Goal: Transaction & Acquisition: Purchase product/service

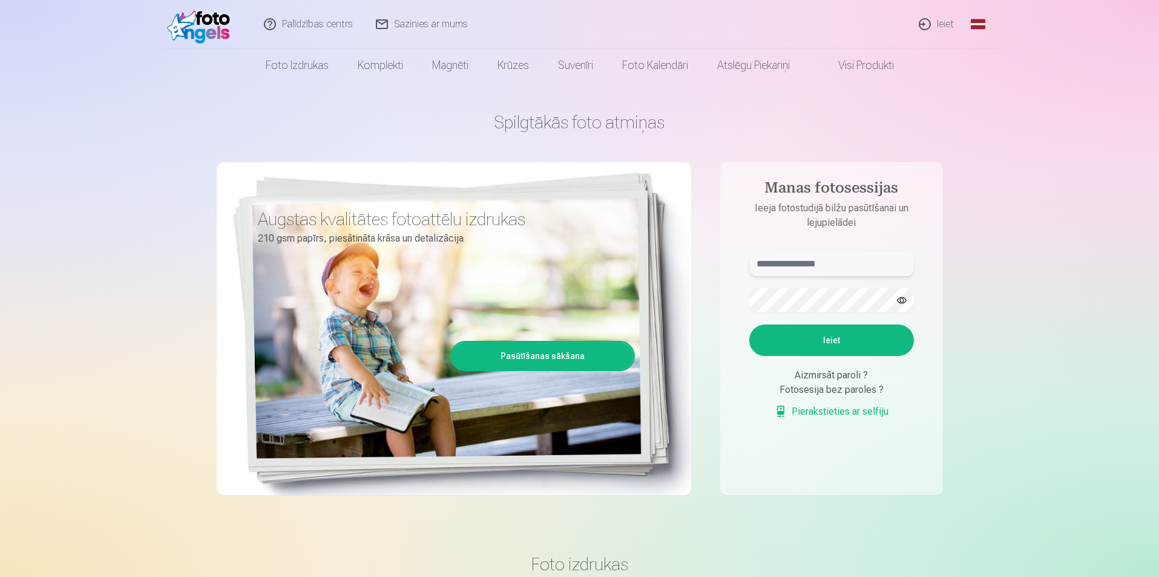
click at [771, 258] on input "text" at bounding box center [831, 264] width 165 height 24
paste input "**********"
type input "**********"
click at [819, 329] on button "Ieiet" at bounding box center [831, 339] width 165 height 31
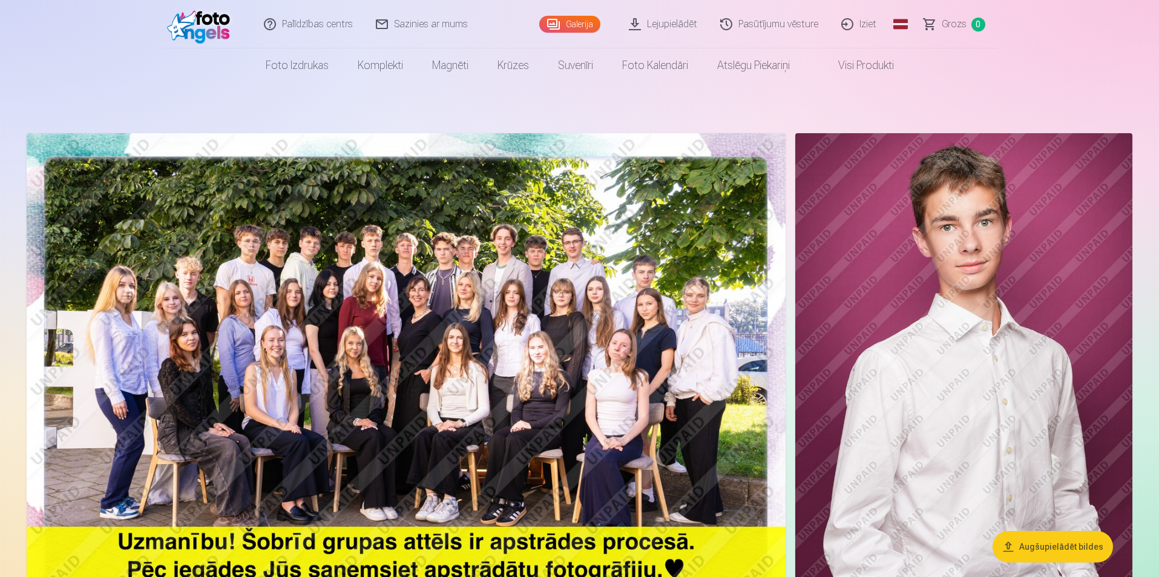
click at [579, 25] on link "Galerija" at bounding box center [569, 24] width 61 height 17
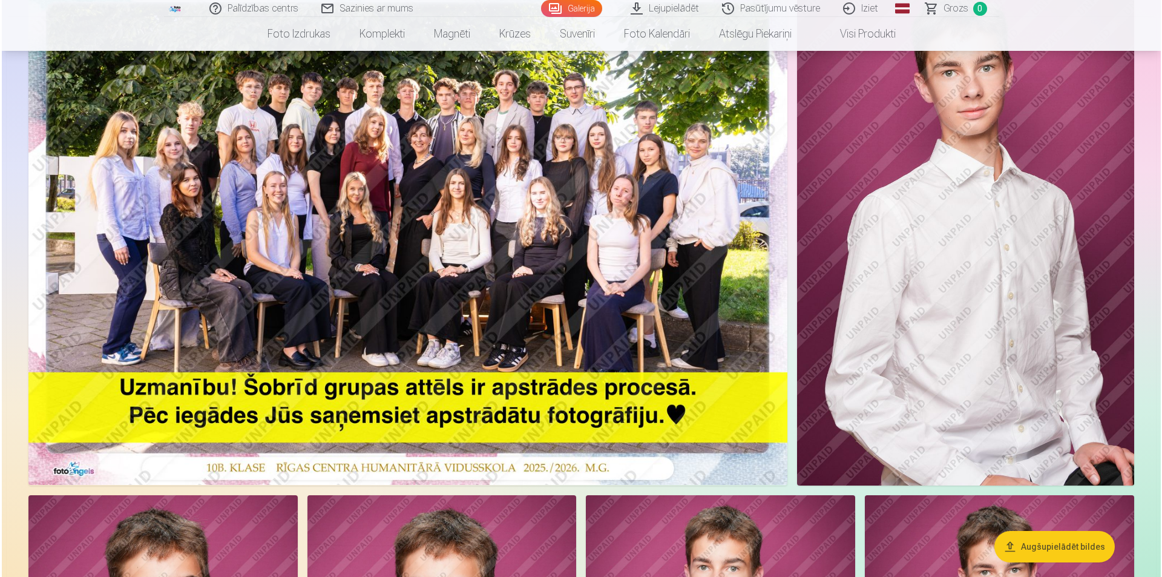
scroll to position [242, 0]
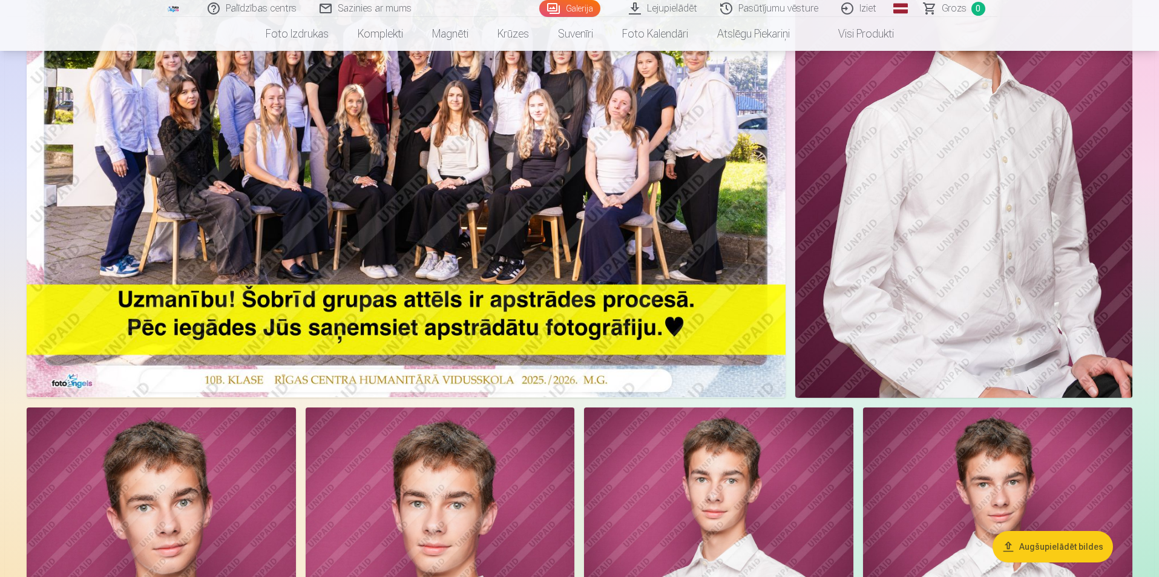
click at [896, 186] on img at bounding box center [963, 144] width 337 height 507
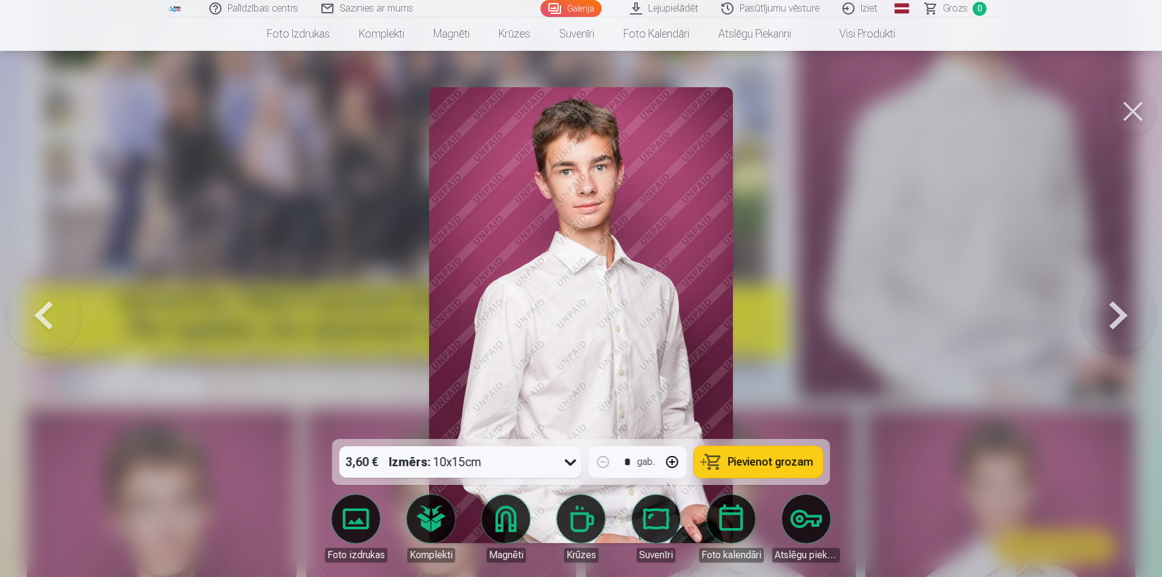
click at [1115, 307] on button at bounding box center [1118, 314] width 77 height 223
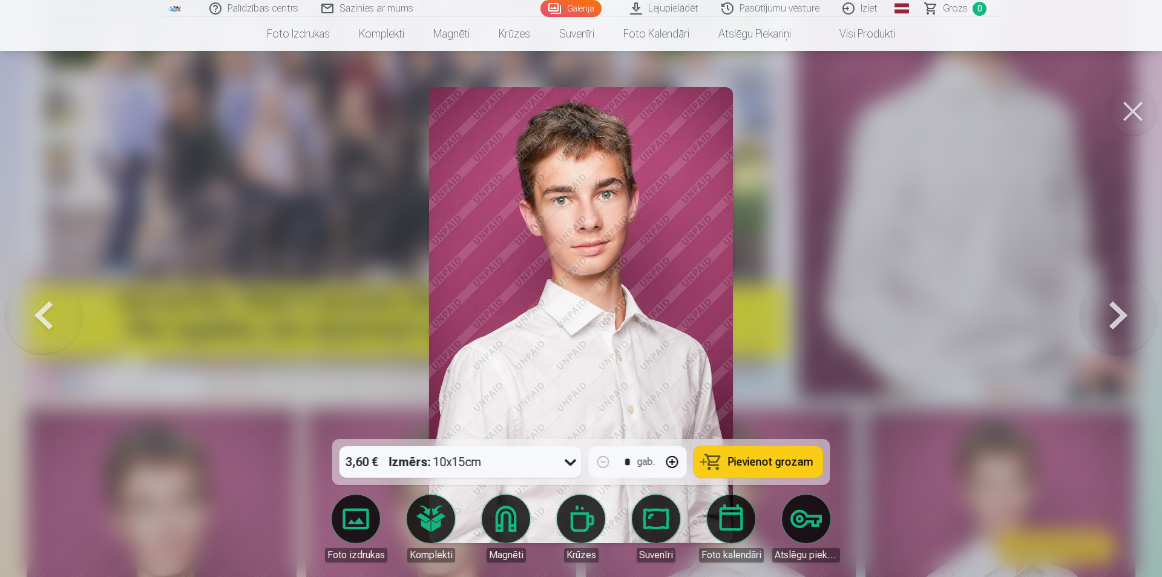
click at [1115, 307] on button at bounding box center [1118, 314] width 77 height 223
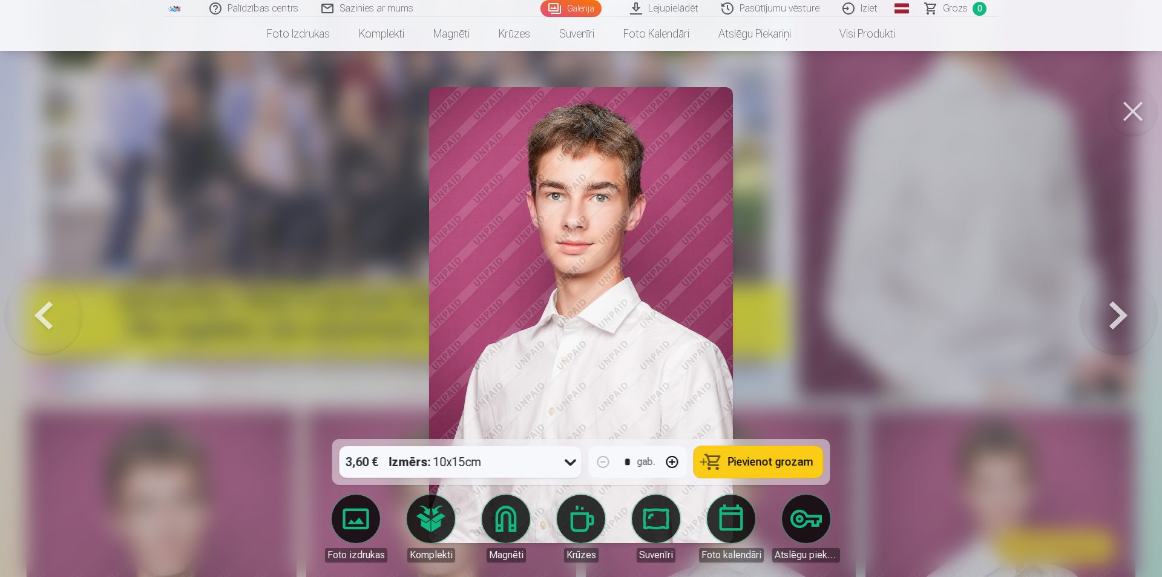
click at [760, 450] on button "Pievienot grozam" at bounding box center [758, 461] width 129 height 31
click at [1116, 316] on button at bounding box center [1118, 314] width 77 height 223
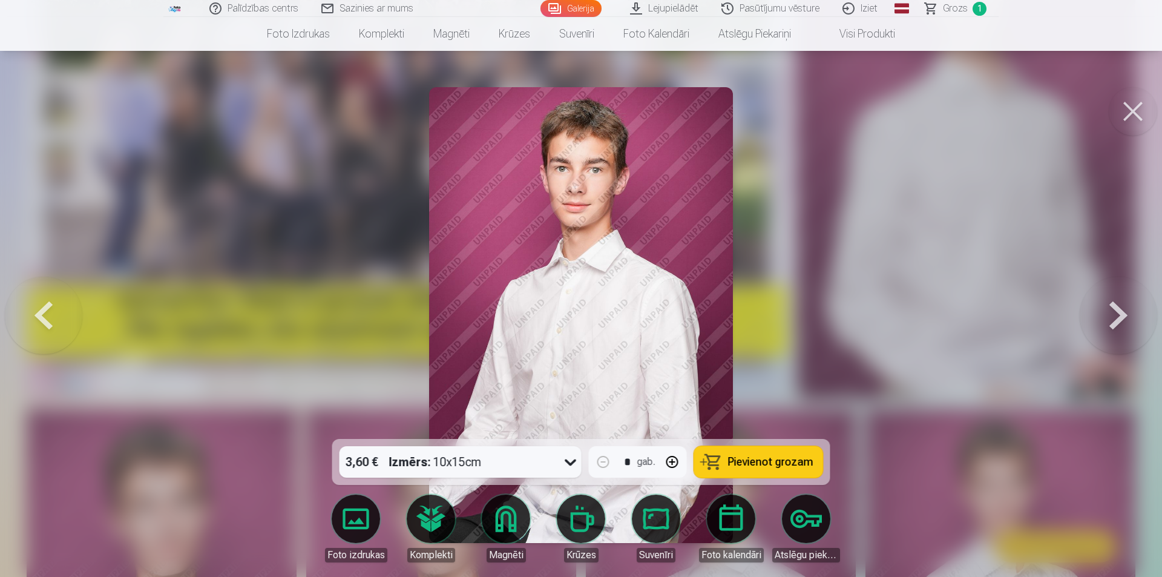
click at [1116, 316] on button at bounding box center [1118, 314] width 77 height 223
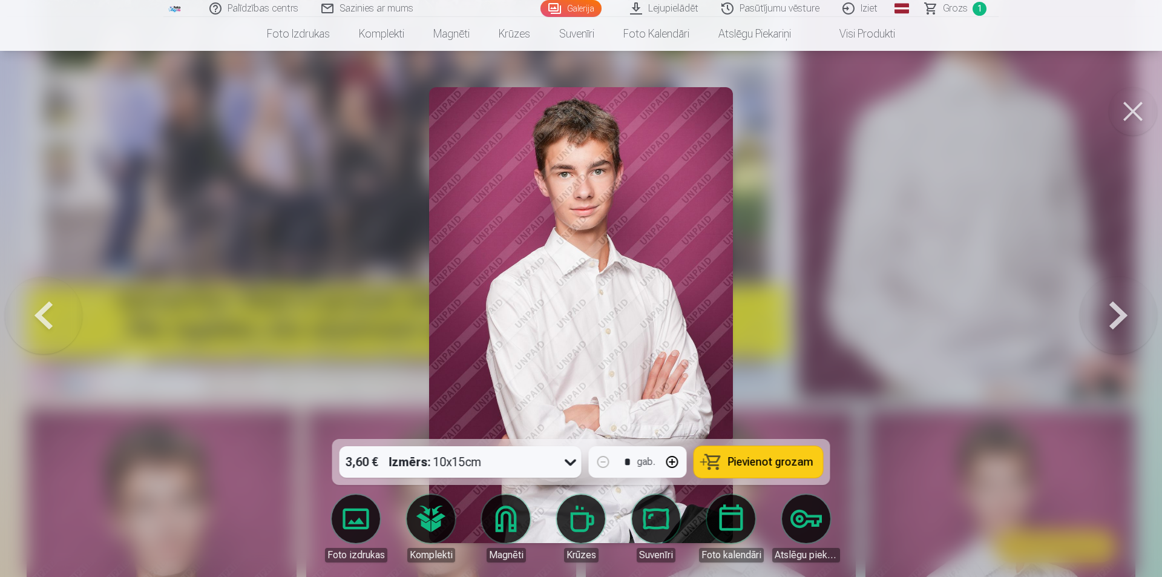
click at [1116, 316] on button at bounding box center [1118, 314] width 77 height 223
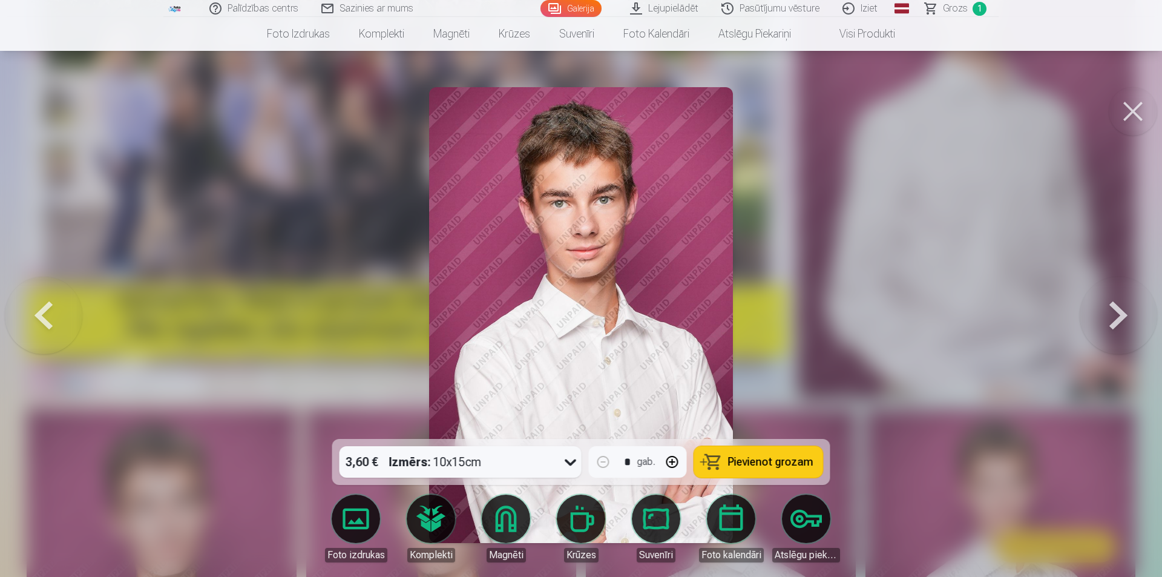
click at [788, 457] on span "Pievienot grozam" at bounding box center [770, 461] width 85 height 11
click at [1123, 322] on button at bounding box center [1118, 314] width 77 height 223
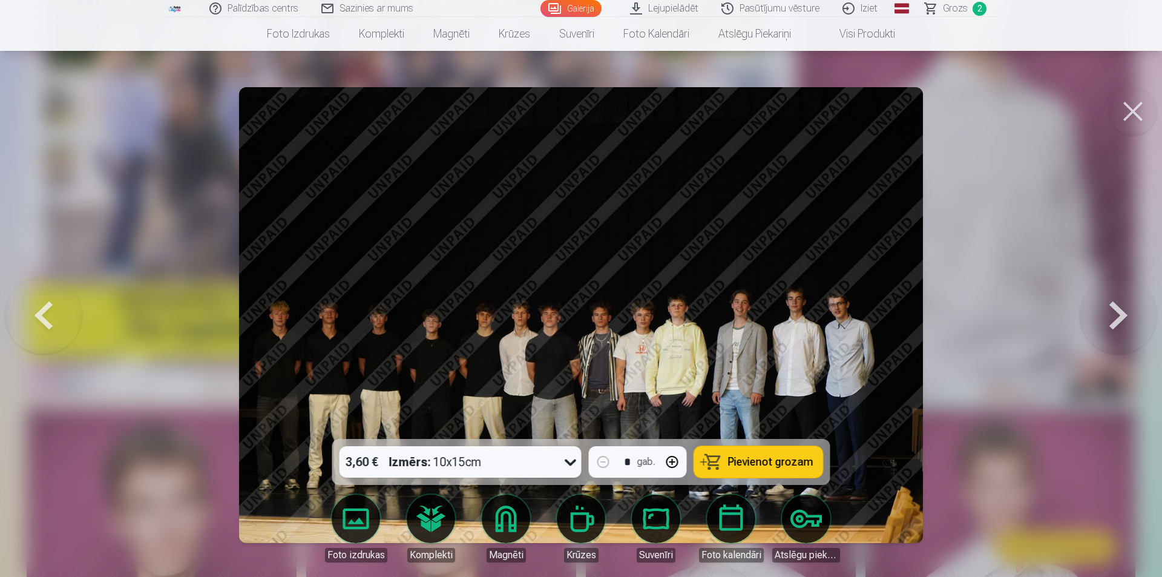
click at [780, 461] on span "Pievienot grozam" at bounding box center [770, 461] width 85 height 11
click at [1113, 313] on button at bounding box center [1118, 314] width 77 height 223
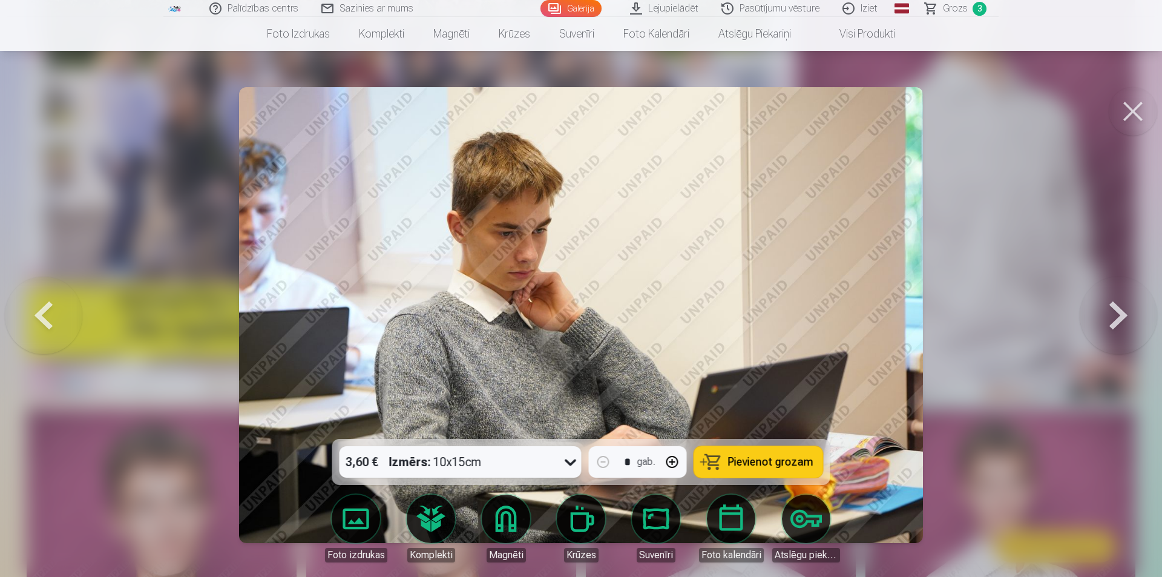
click at [1111, 315] on button at bounding box center [1118, 314] width 77 height 223
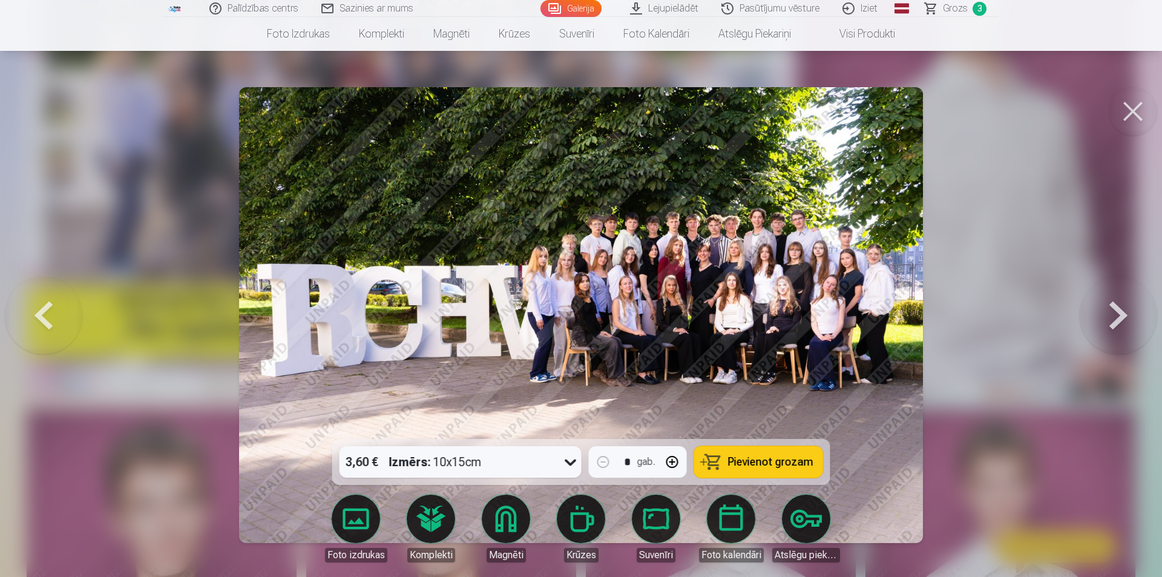
click at [46, 319] on button at bounding box center [43, 314] width 77 height 223
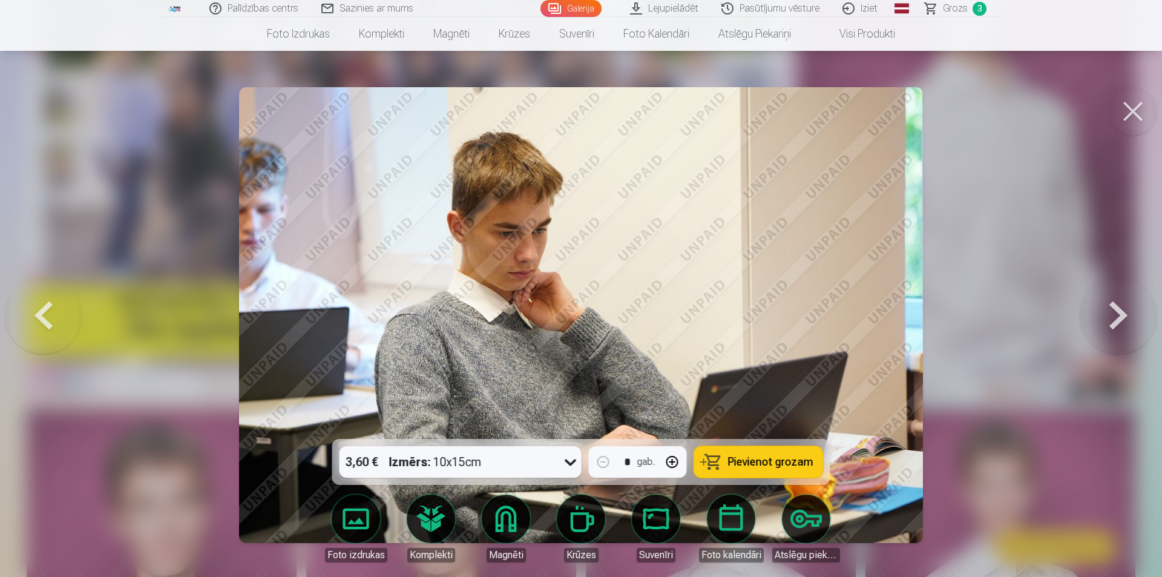
click at [782, 465] on span "Pievienot grozam" at bounding box center [770, 461] width 85 height 11
click at [1121, 335] on button at bounding box center [1118, 314] width 77 height 223
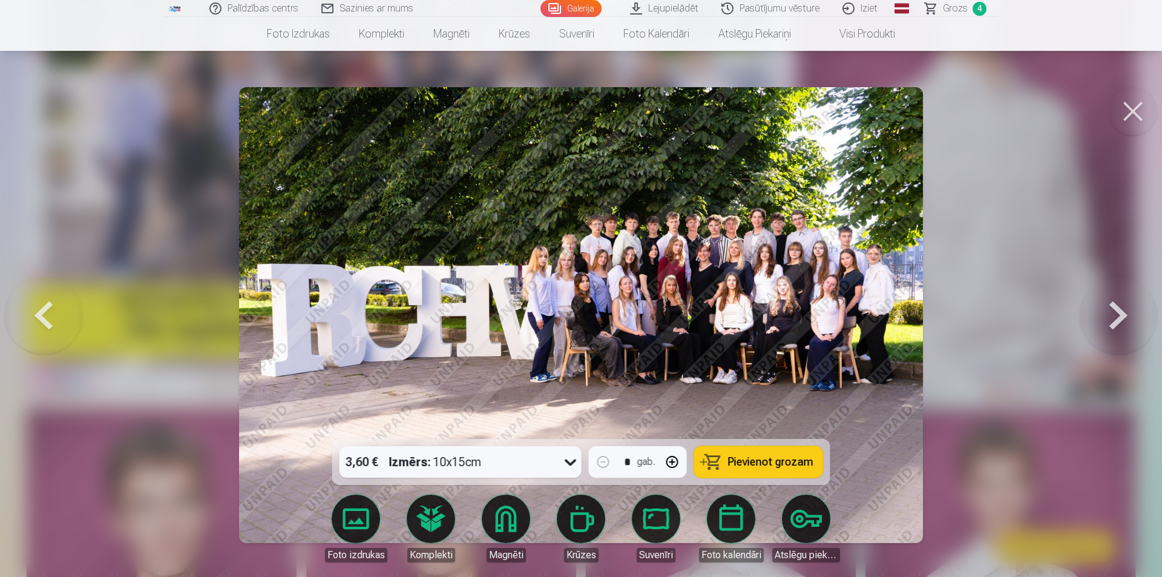
click at [776, 467] on span "Pievienot grozam" at bounding box center [770, 461] width 85 height 11
click at [1108, 311] on button at bounding box center [1118, 314] width 77 height 223
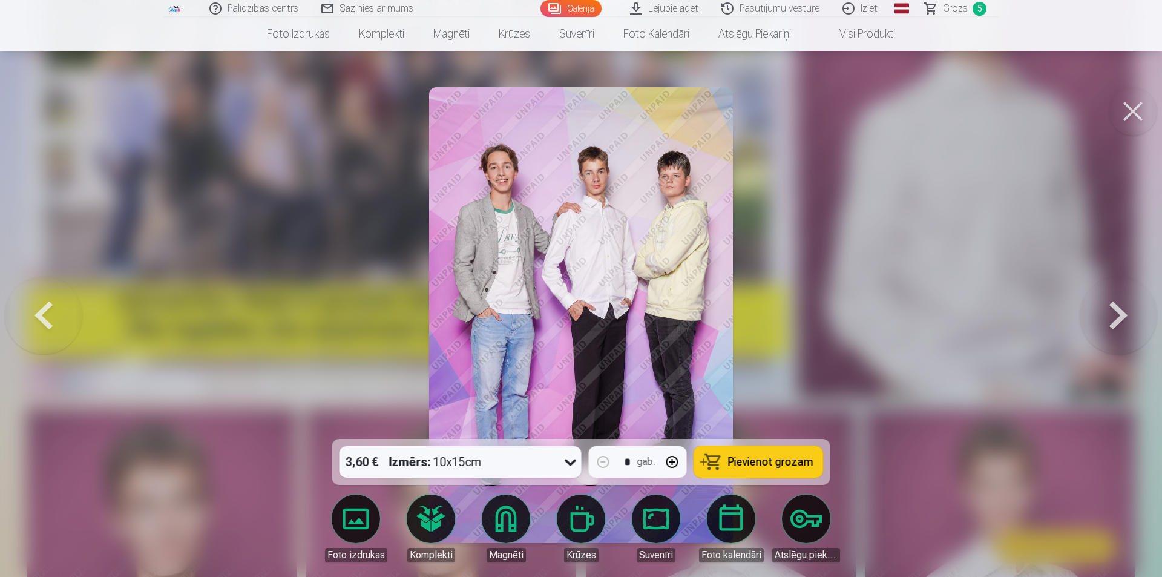
click at [801, 464] on span "Pievienot grozam" at bounding box center [770, 461] width 85 height 11
click at [1115, 312] on button at bounding box center [1118, 314] width 77 height 223
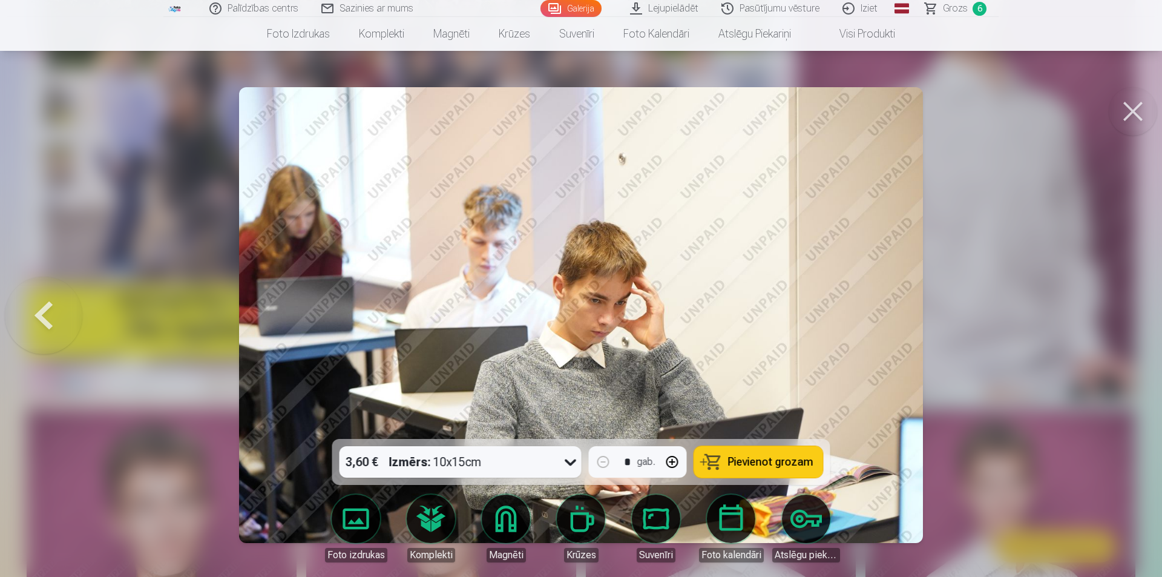
click at [747, 461] on span "Pievienot grozam" at bounding box center [770, 461] width 85 height 11
click at [57, 306] on button at bounding box center [43, 314] width 77 height 223
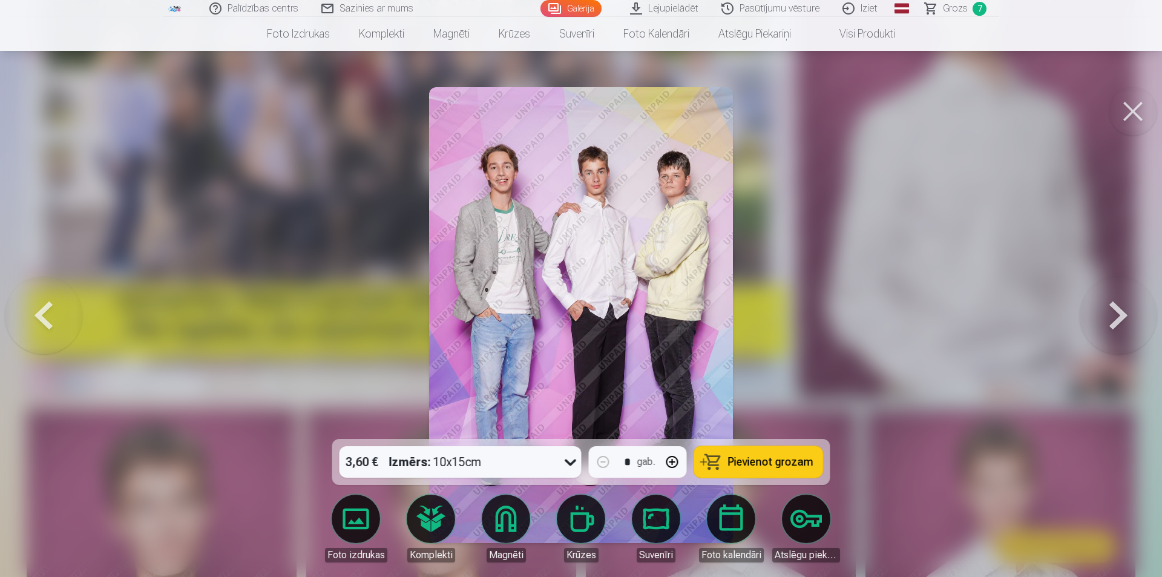
click at [57, 306] on button at bounding box center [43, 314] width 77 height 223
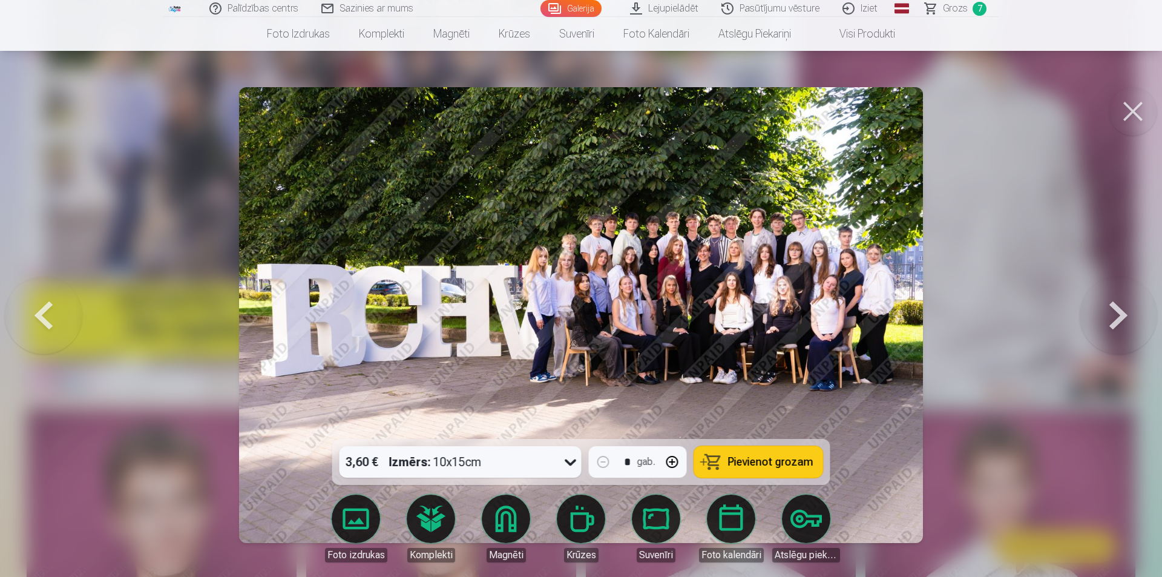
click at [57, 306] on button at bounding box center [43, 314] width 77 height 223
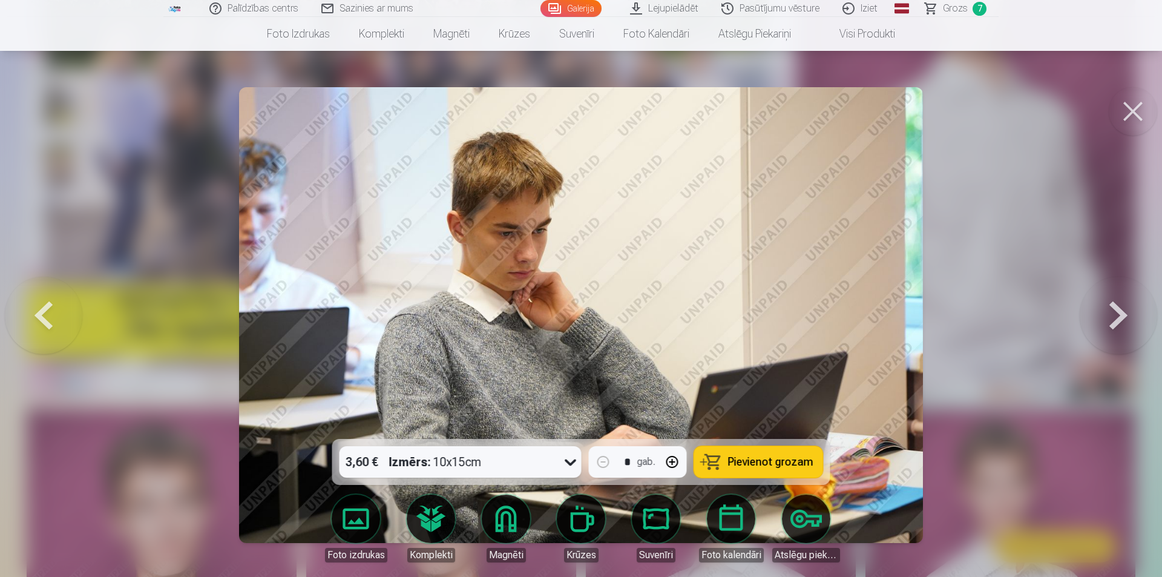
click at [57, 306] on button at bounding box center [43, 314] width 77 height 223
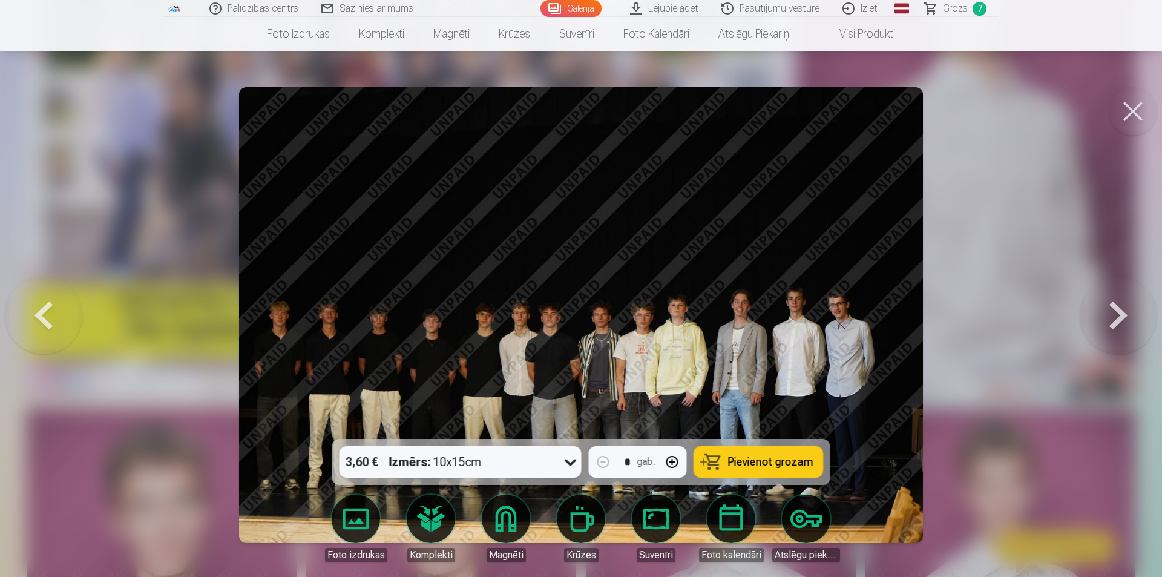
click at [57, 306] on button at bounding box center [43, 314] width 77 height 223
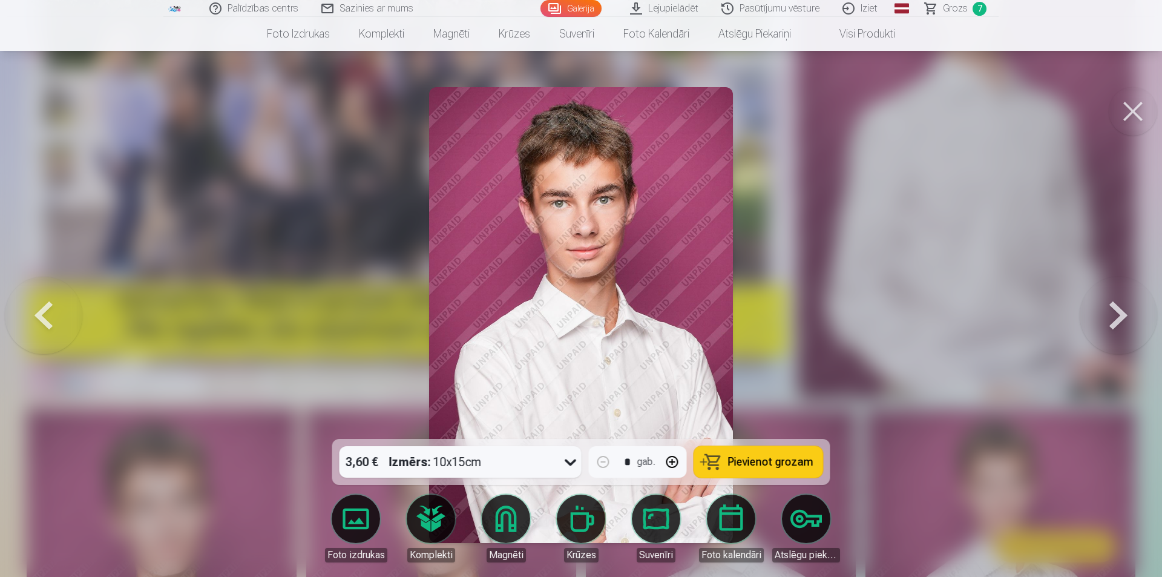
click at [57, 306] on button at bounding box center [43, 314] width 77 height 223
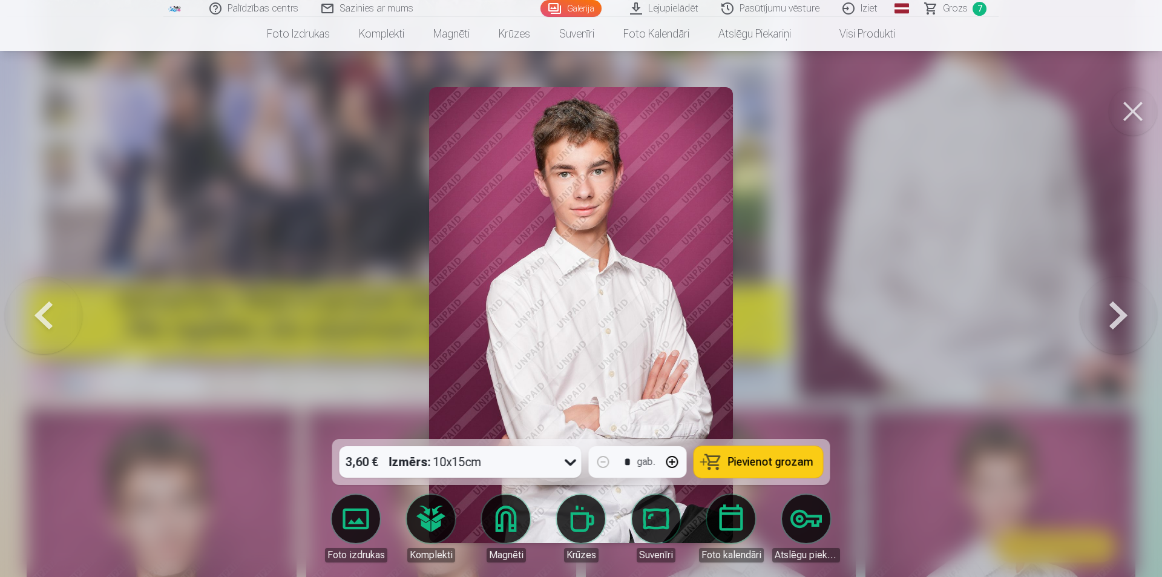
click at [57, 306] on button at bounding box center [43, 314] width 77 height 223
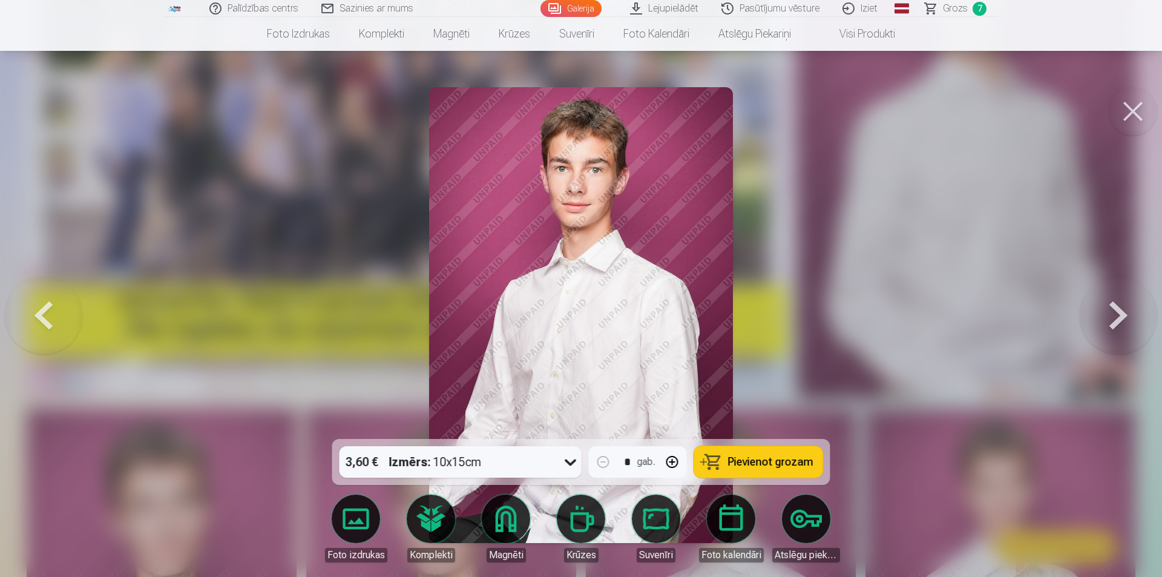
click at [57, 305] on button at bounding box center [43, 314] width 77 height 223
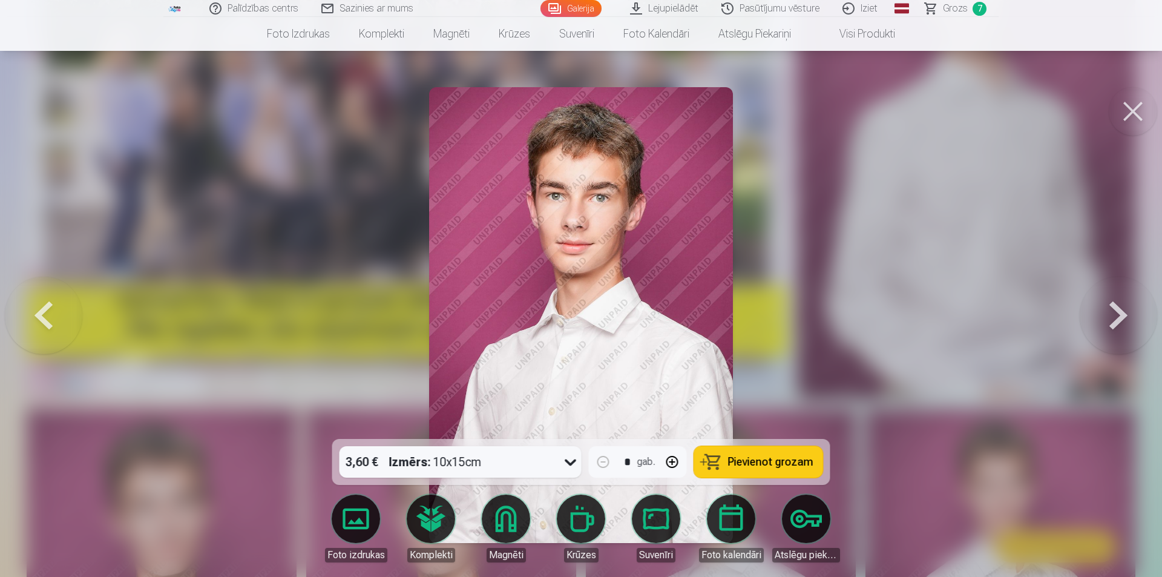
click at [568, 464] on icon at bounding box center [570, 461] width 19 height 19
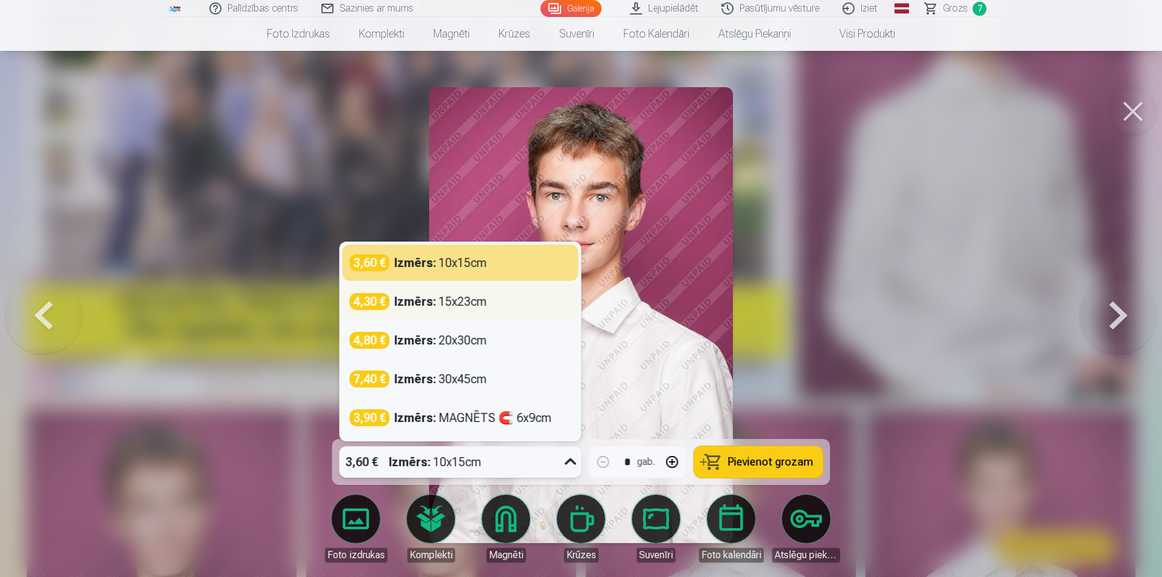
click at [447, 302] on div "Izmērs : 15x23cm" at bounding box center [441, 301] width 93 height 17
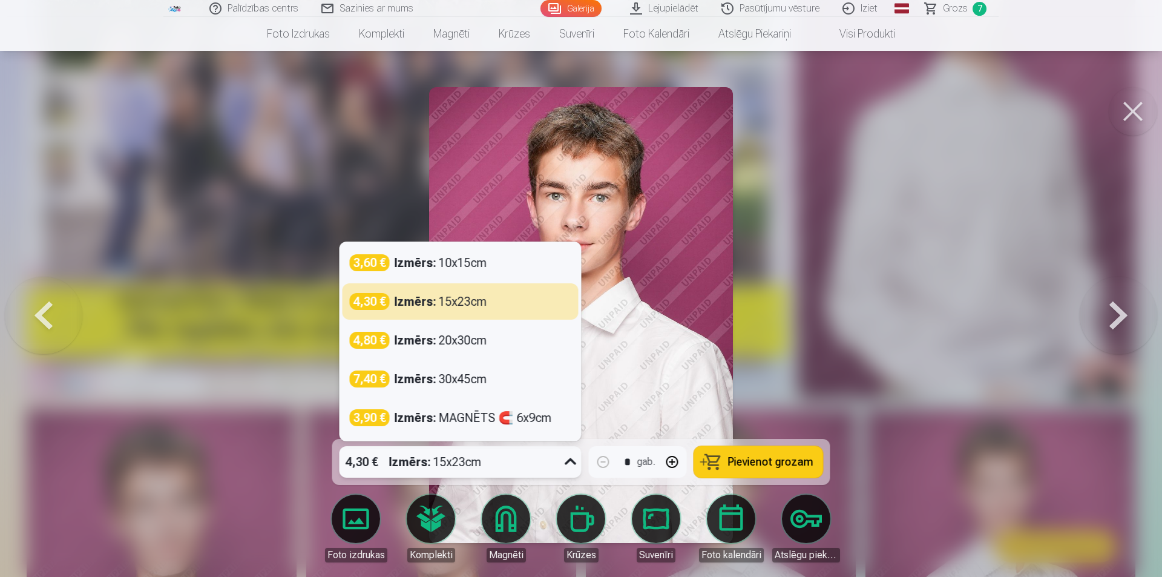
click at [568, 462] on icon at bounding box center [570, 461] width 11 height 7
click at [795, 463] on span "Pievienot grozam" at bounding box center [770, 461] width 85 height 11
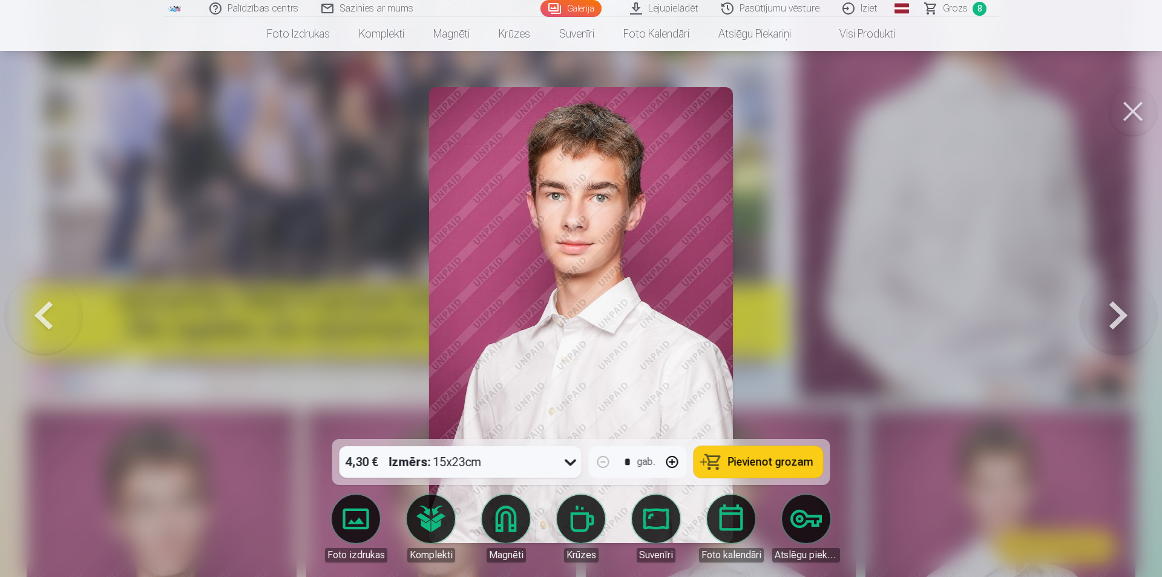
click at [1115, 320] on button at bounding box center [1118, 314] width 77 height 223
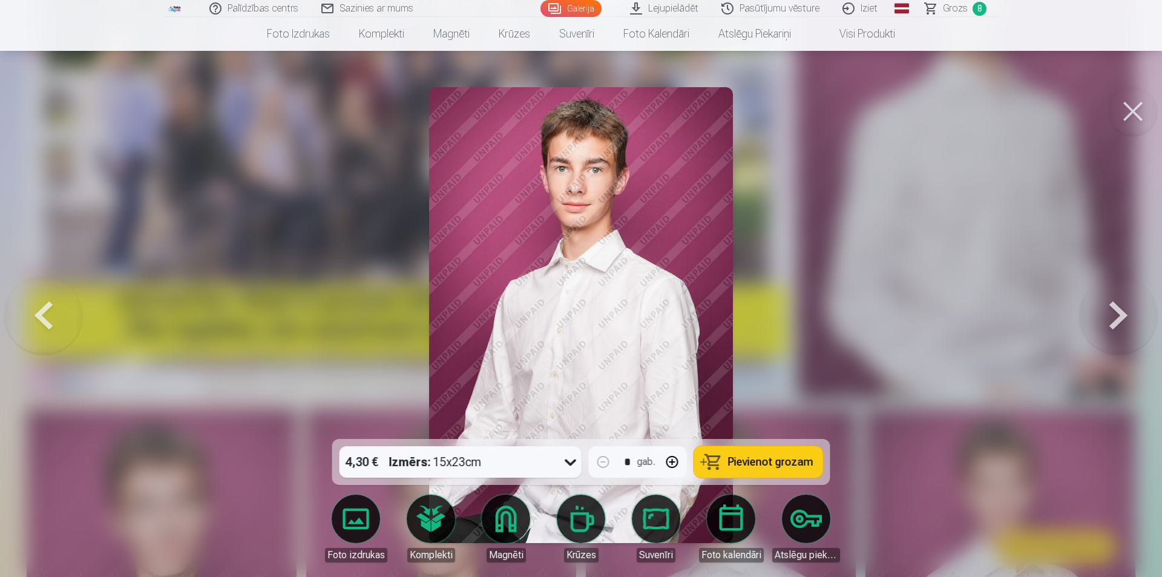
click at [1115, 320] on button at bounding box center [1118, 314] width 77 height 223
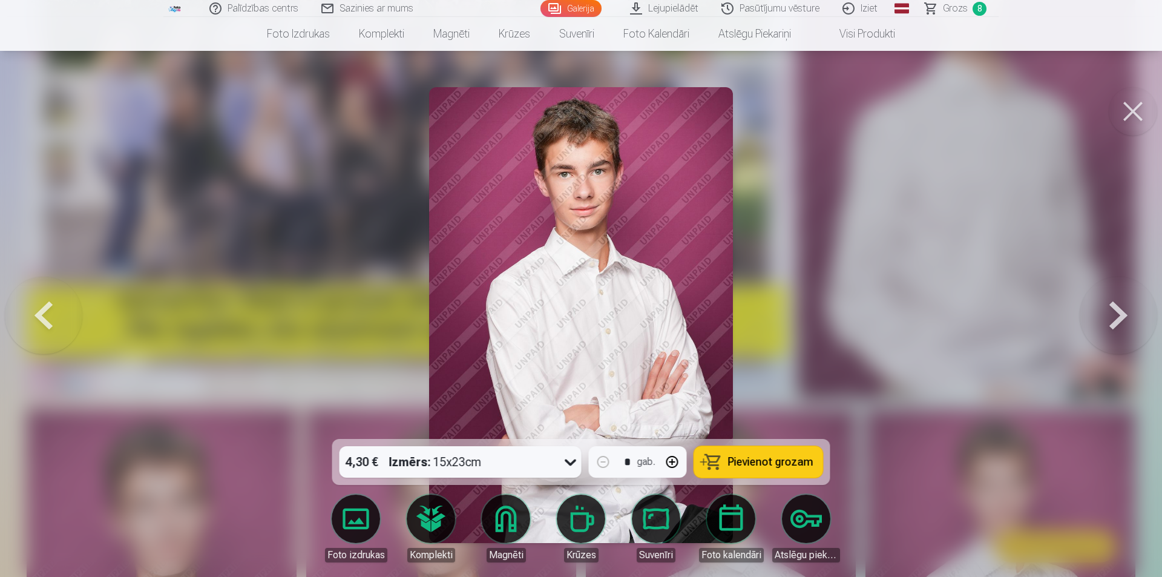
click at [1115, 320] on button at bounding box center [1118, 314] width 77 height 223
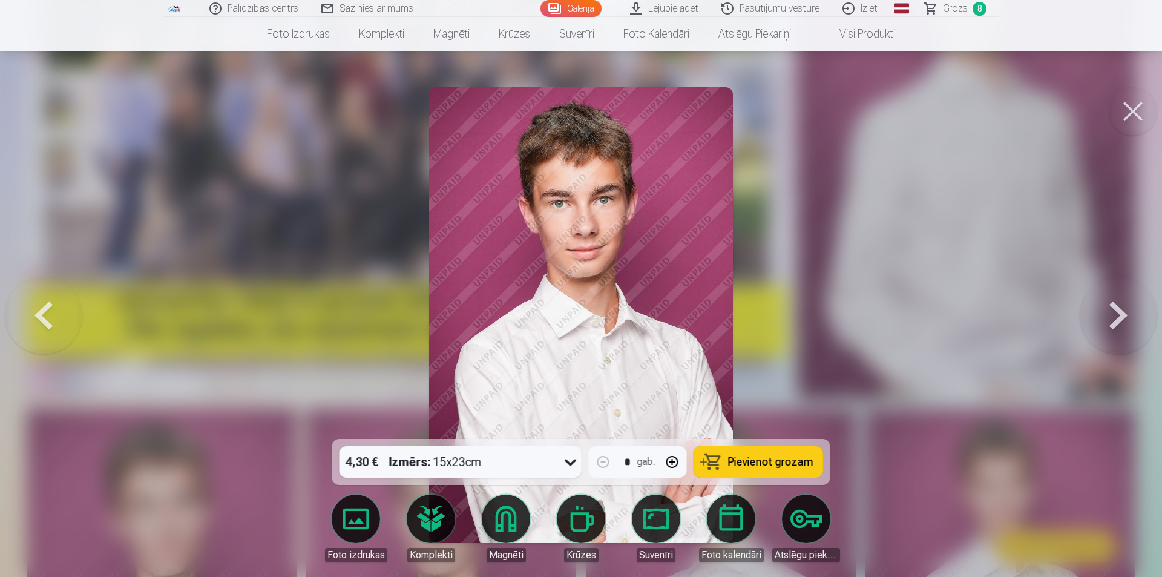
click at [965, 3] on span "Grozs" at bounding box center [955, 8] width 25 height 15
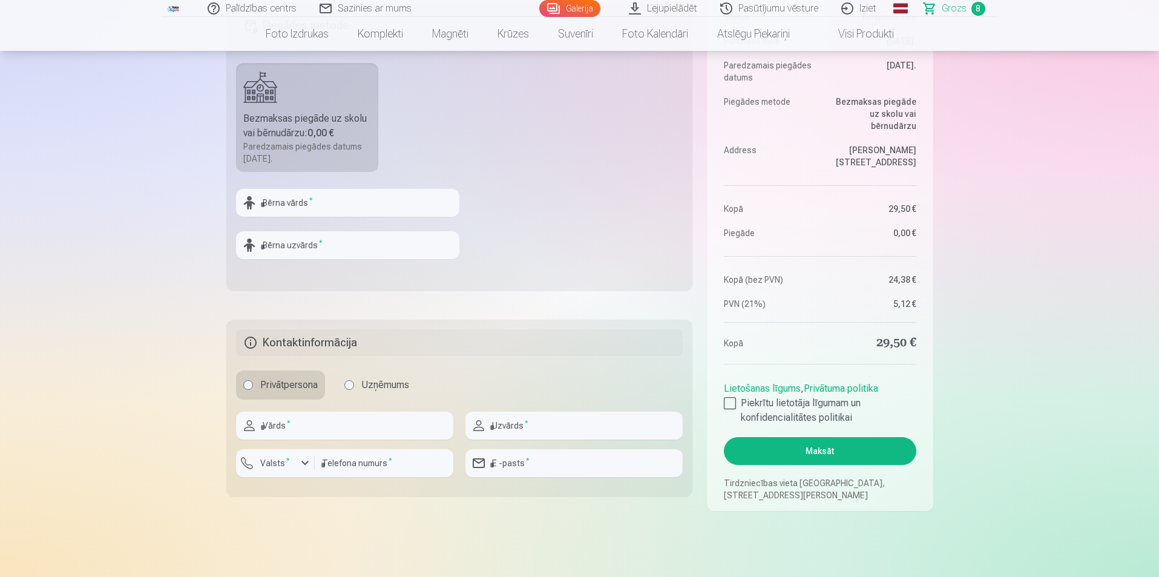
scroll to position [484, 0]
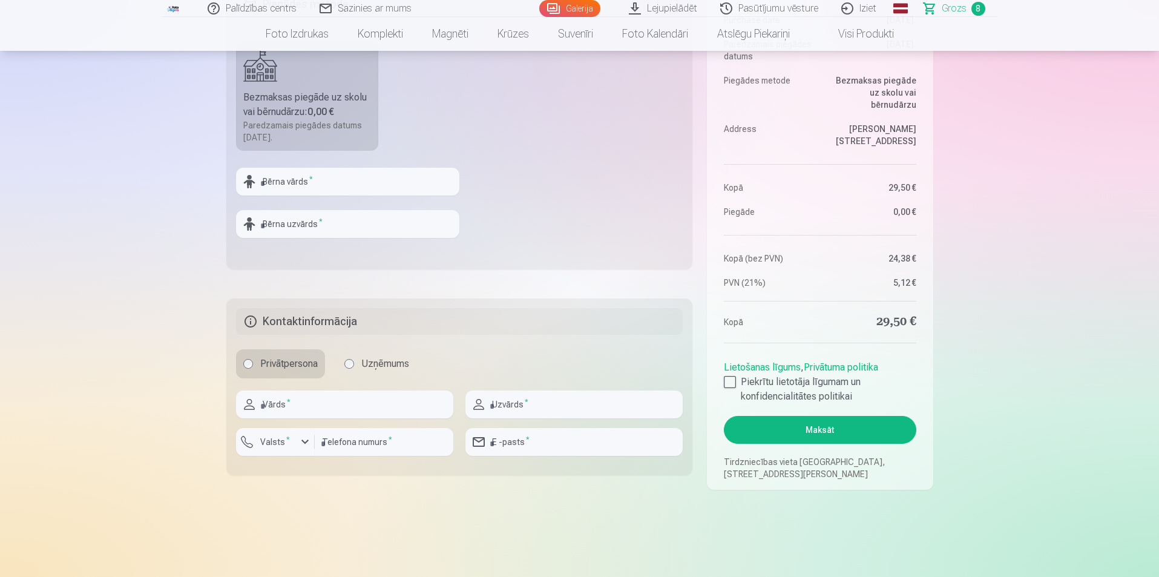
click at [733, 374] on div "Lietošanas līgums , Privātuma politika Piekrītu lietotāja līgumam un konfidenci…" at bounding box center [820, 379] width 192 height 48
click at [727, 384] on div at bounding box center [730, 382] width 12 height 12
click at [822, 432] on button "Maksāt" at bounding box center [820, 430] width 192 height 28
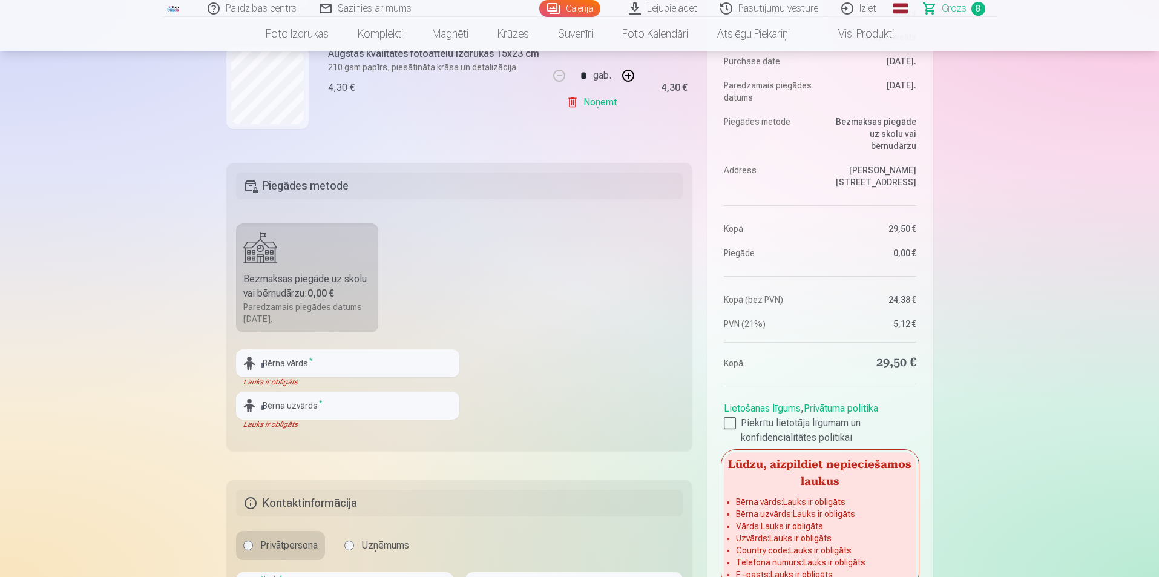
scroll to position [363, 0]
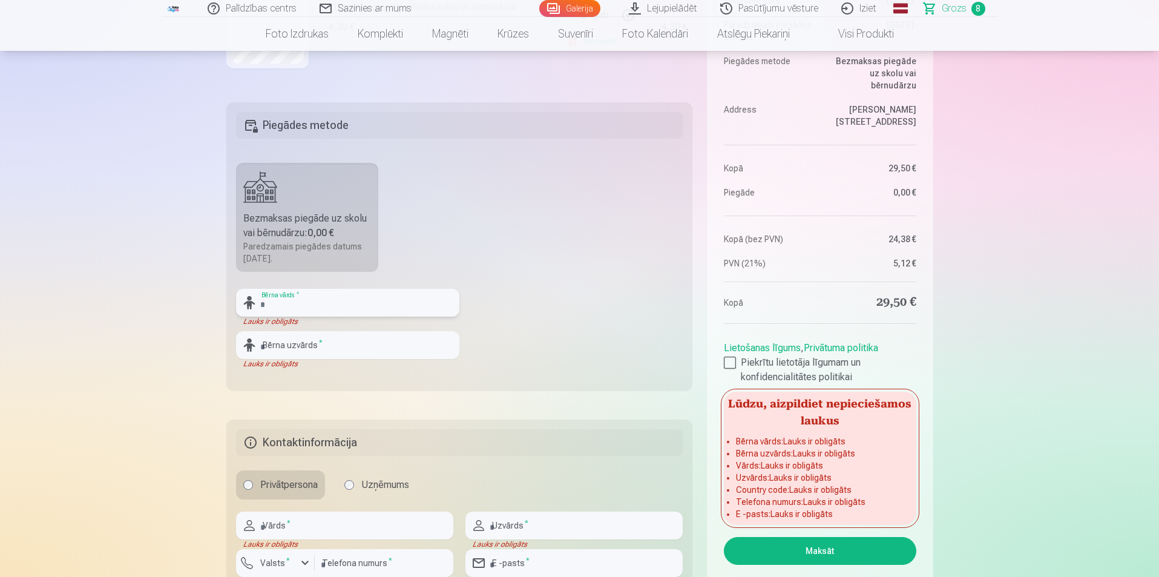
click at [324, 291] on input "text" at bounding box center [347, 303] width 223 height 28
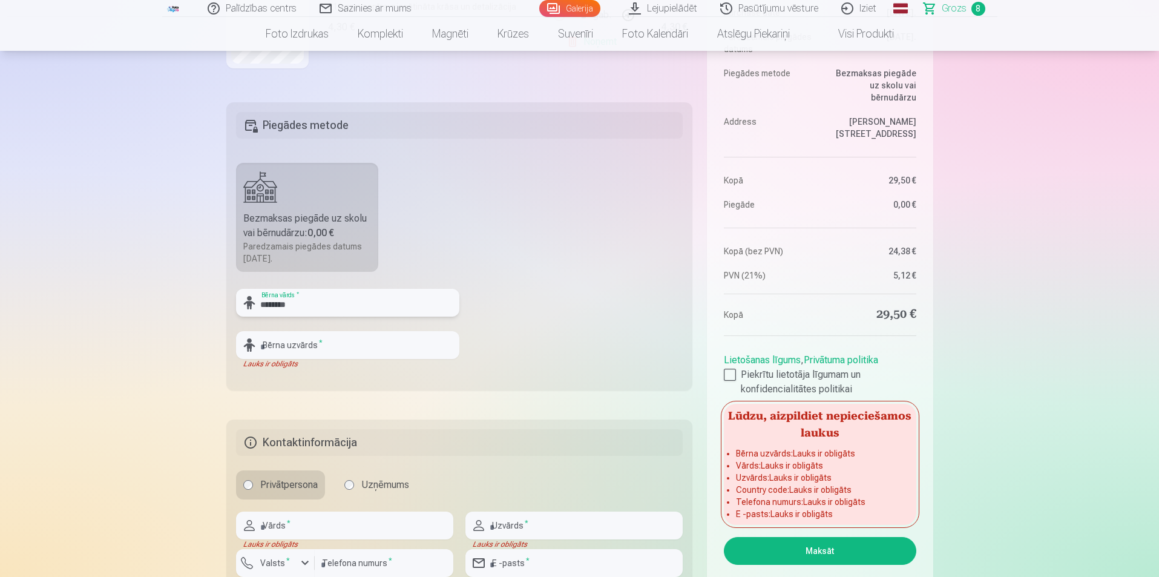
type input "*******"
click at [324, 344] on input "text" at bounding box center [347, 345] width 223 height 28
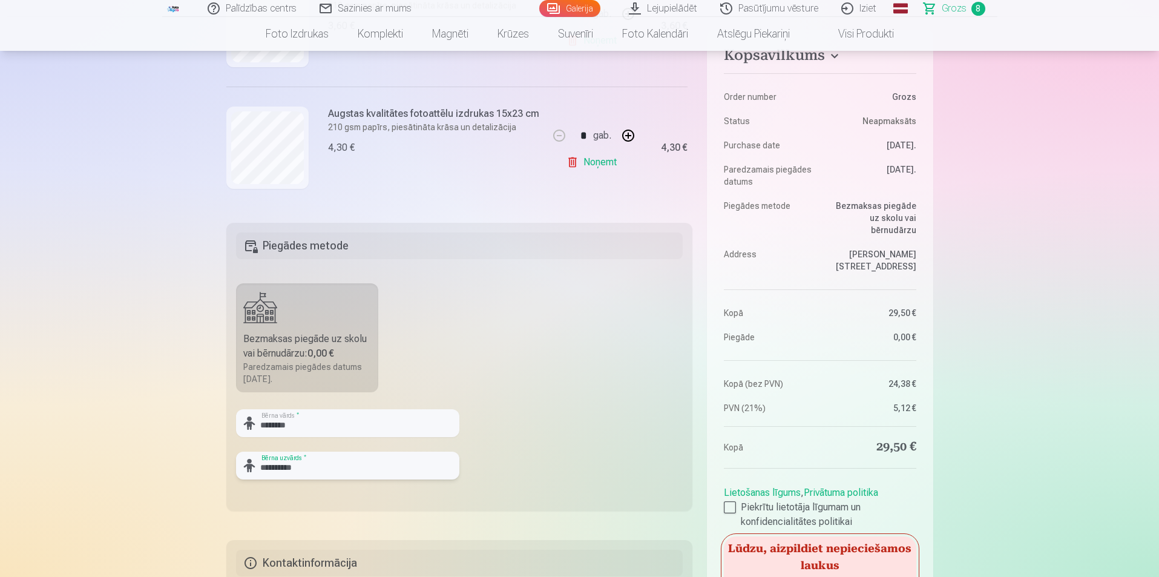
scroll to position [242, 0]
type input "**********"
click at [506, 338] on fieldset "**********" at bounding box center [459, 367] width 467 height 288
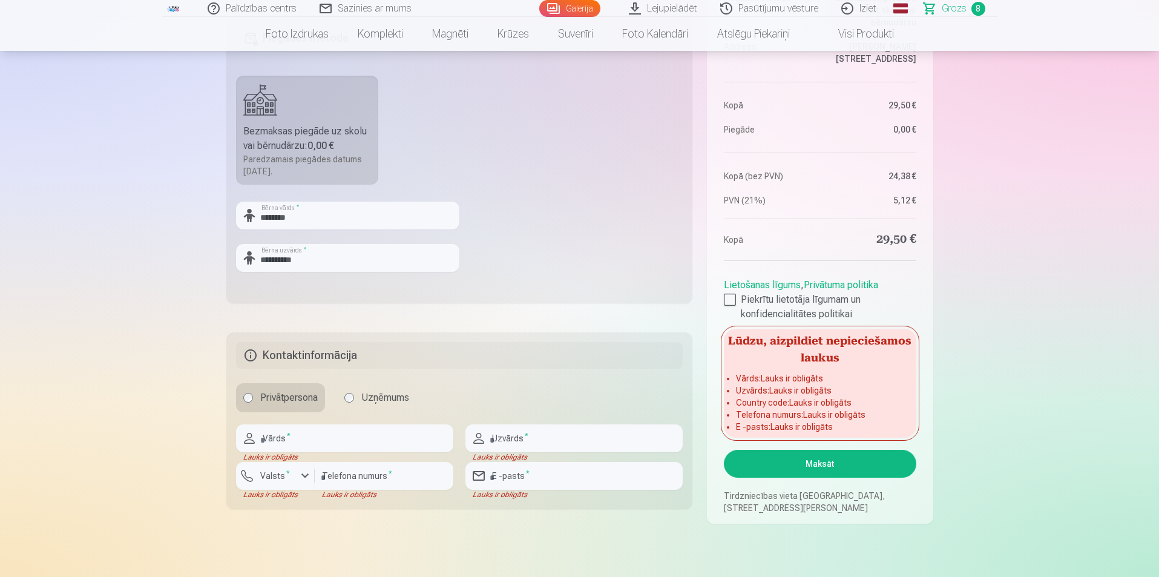
scroll to position [484, 0]
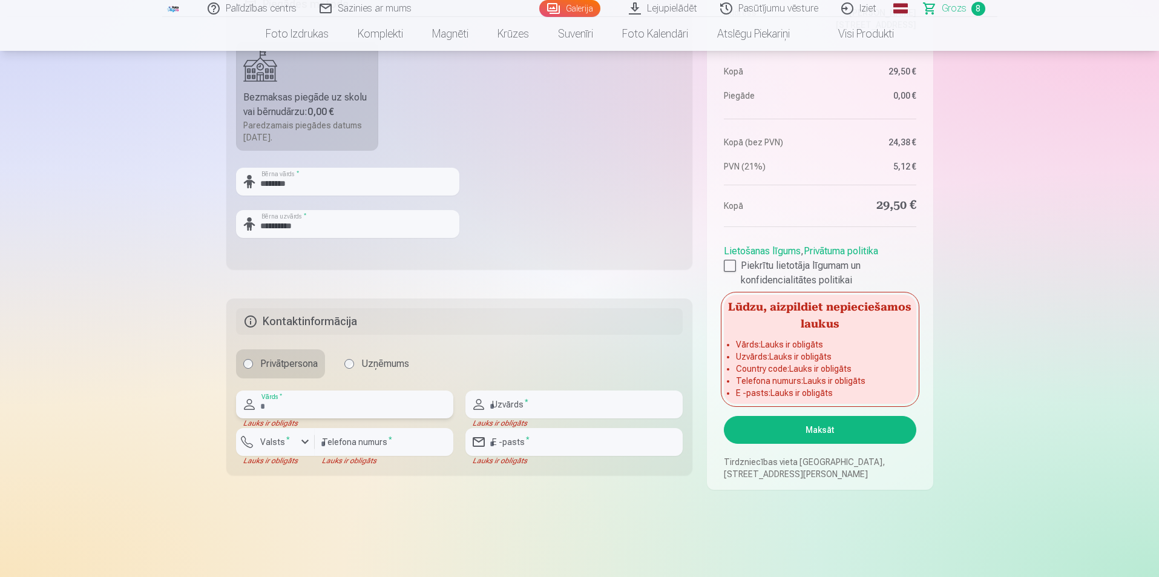
click at [392, 403] on input "text" at bounding box center [344, 404] width 217 height 28
type input "****"
type input "********"
type input "**********"
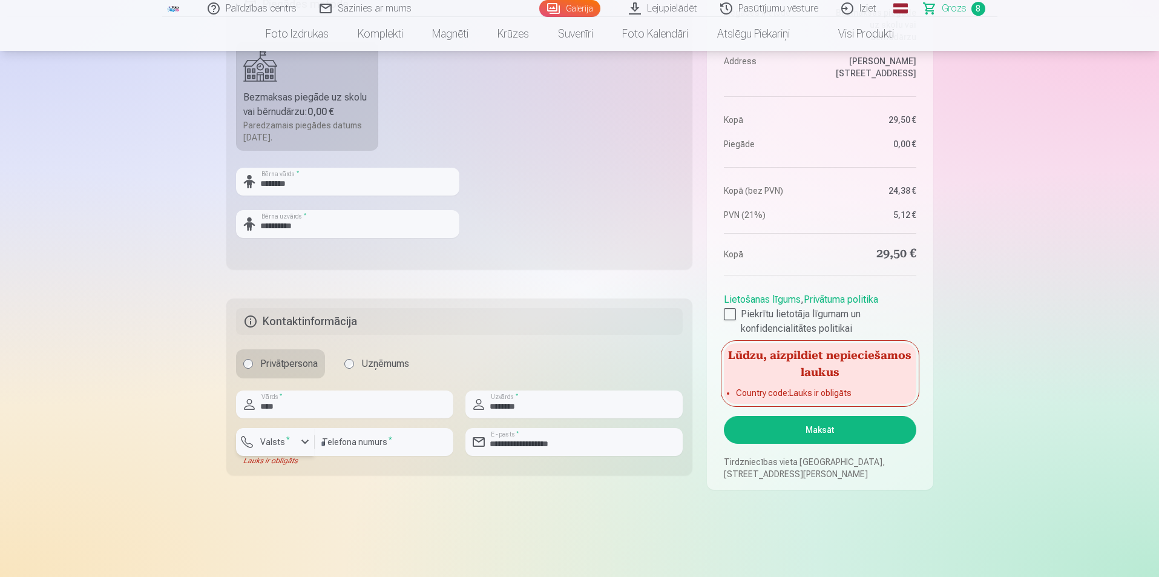
click at [284, 449] on div "button" at bounding box center [278, 444] width 36 height 12
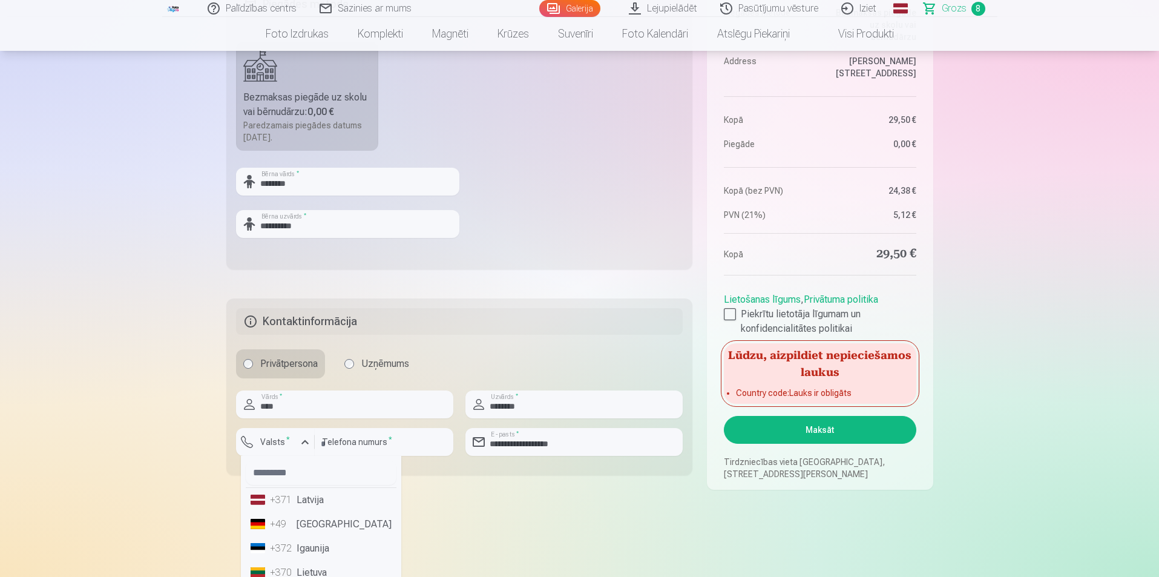
click at [293, 503] on li "+371 Latvija" at bounding box center [321, 500] width 151 height 24
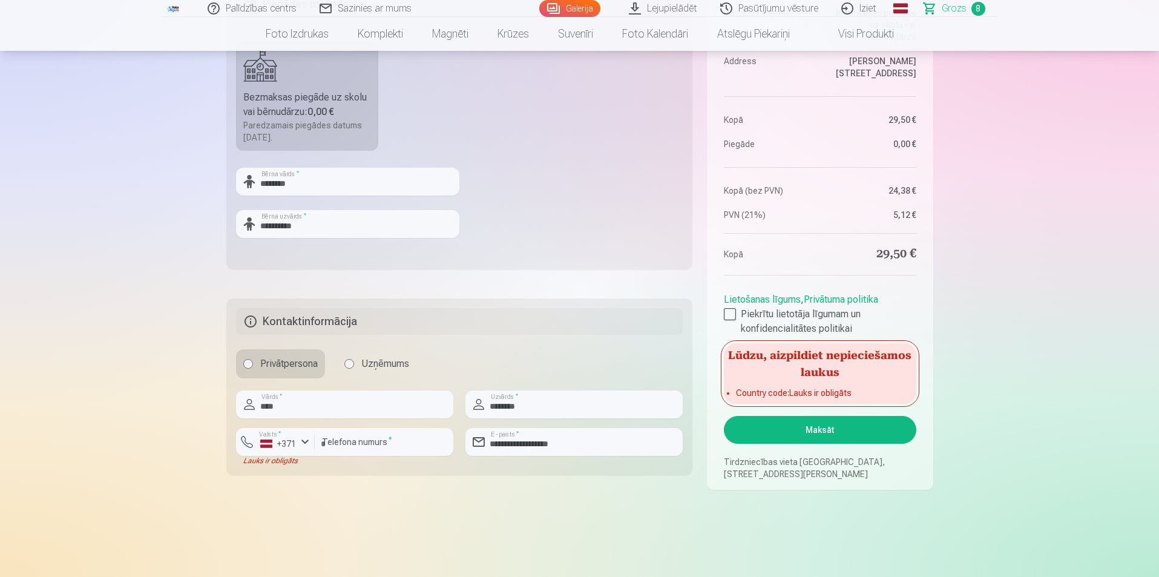
click at [549, 496] on main "Jūsu iepirkumu grozs Kopsavilkums Order number Grozs Status Neapmaksāts Purchas…" at bounding box center [579, 72] width 707 height 949
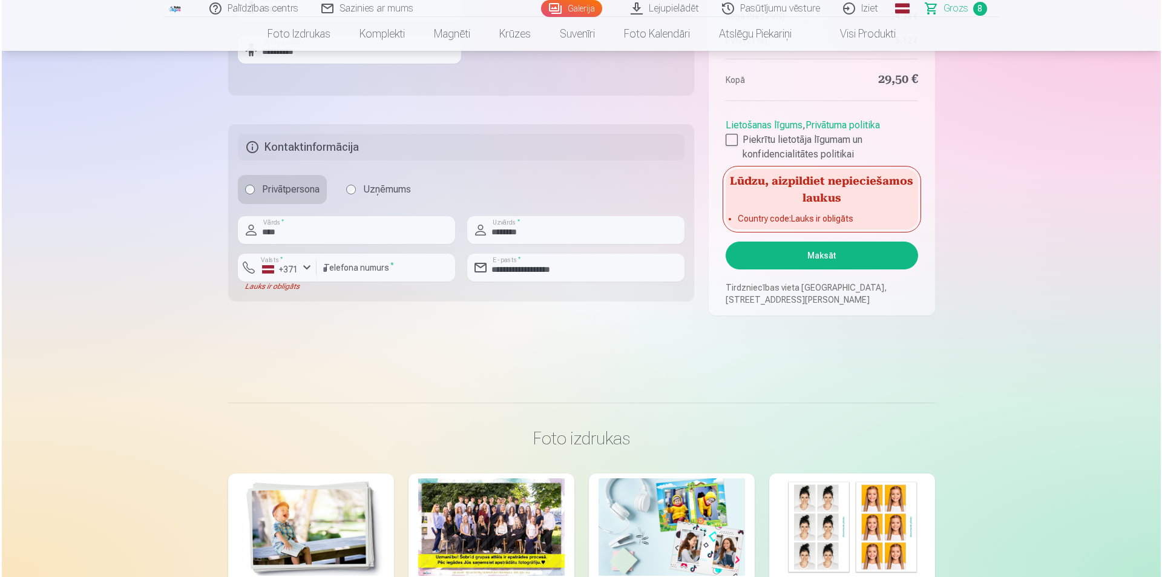
scroll to position [545, 0]
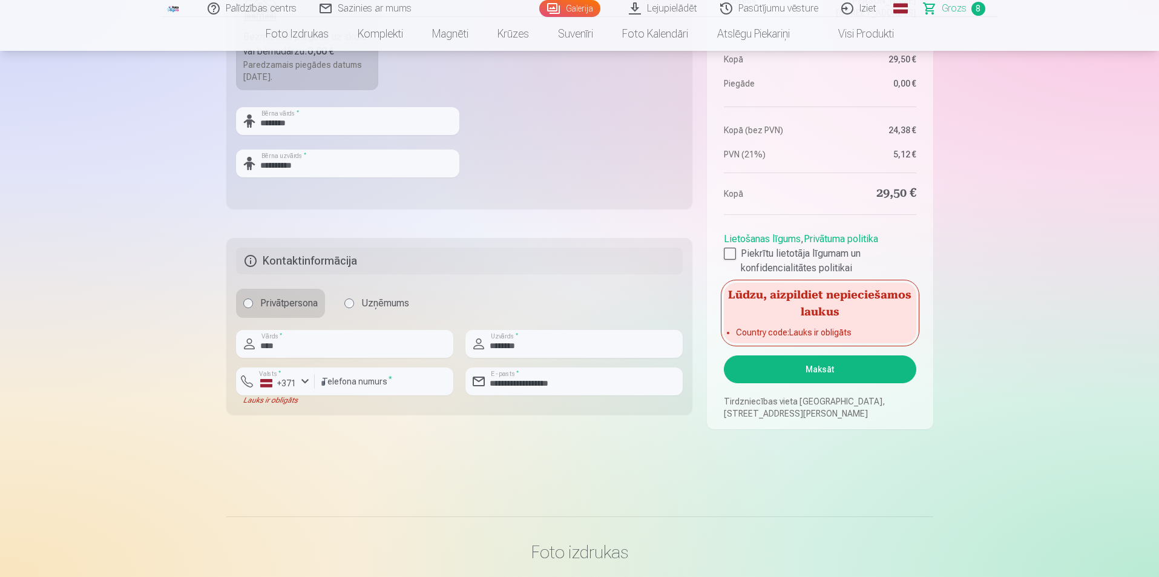
click at [857, 376] on button "Maksāt" at bounding box center [820, 369] width 192 height 28
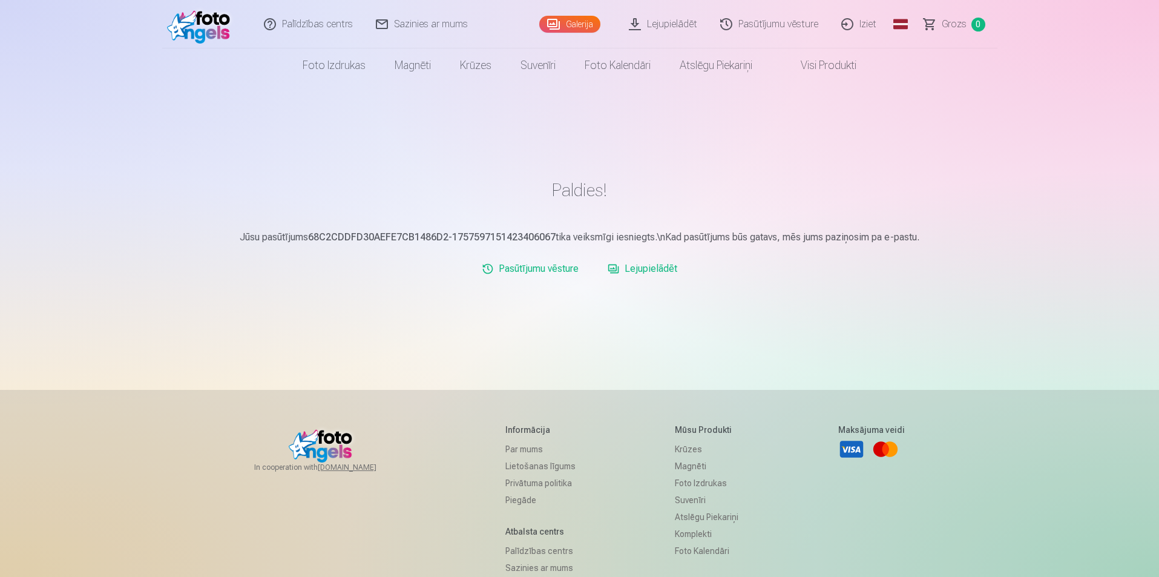
click at [657, 270] on link "Lejupielādēt" at bounding box center [642, 269] width 79 height 24
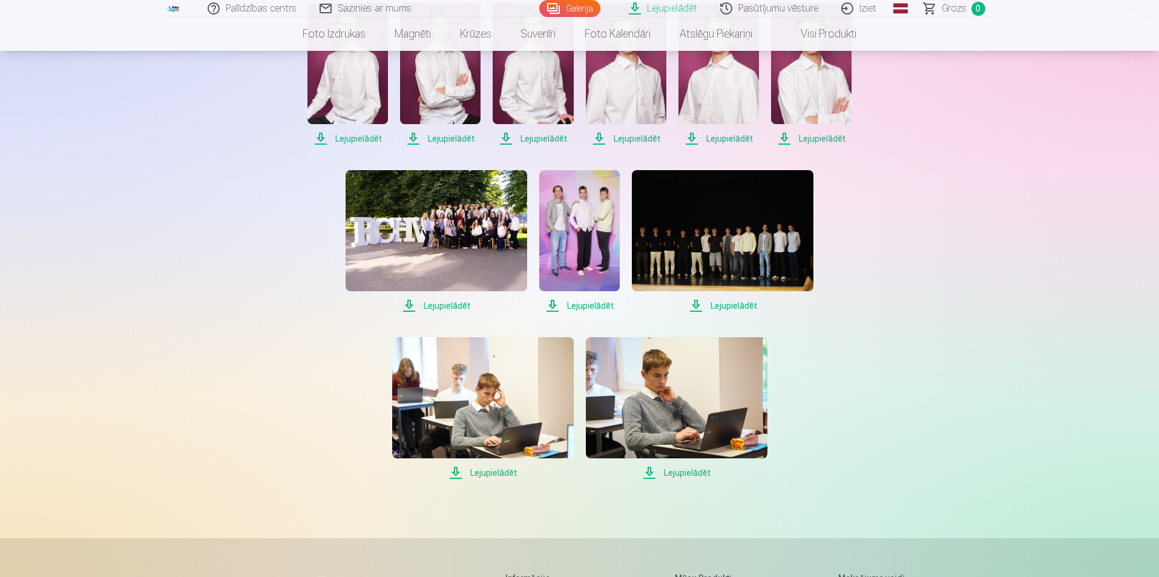
scroll to position [303, 0]
click at [697, 468] on span "Lejupielādēt" at bounding box center [677, 472] width 182 height 15
click at [492, 474] on span "Lejupielādēt" at bounding box center [483, 472] width 182 height 15
click at [732, 304] on span "Lejupielādēt" at bounding box center [723, 305] width 182 height 15
click at [574, 303] on span "Lejupielādēt" at bounding box center [579, 305] width 80 height 15
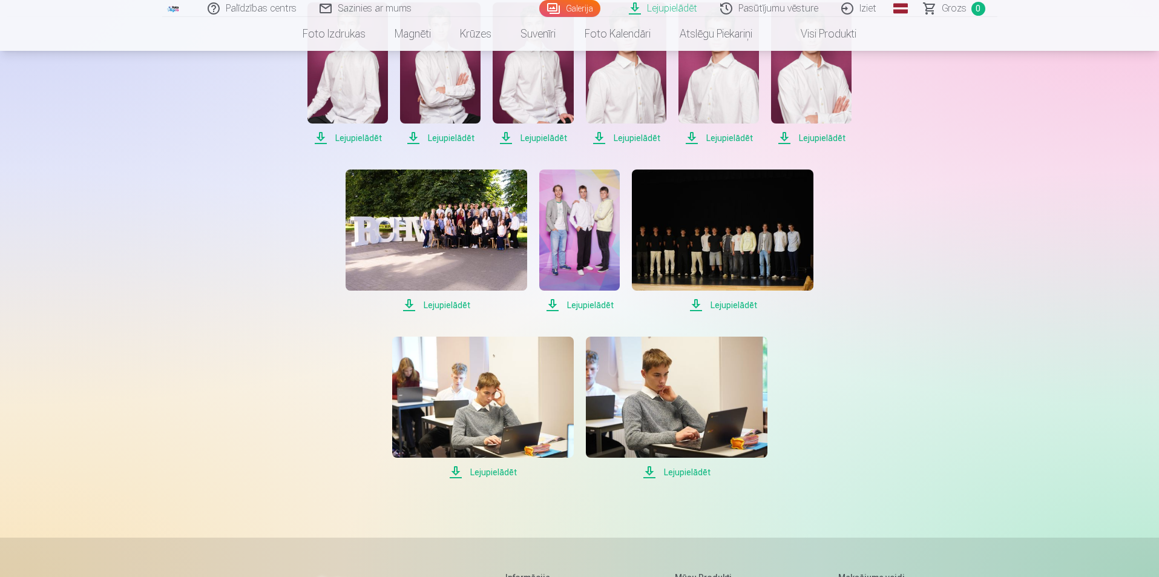
click at [458, 306] on span "Lejupielādēt" at bounding box center [437, 305] width 182 height 15
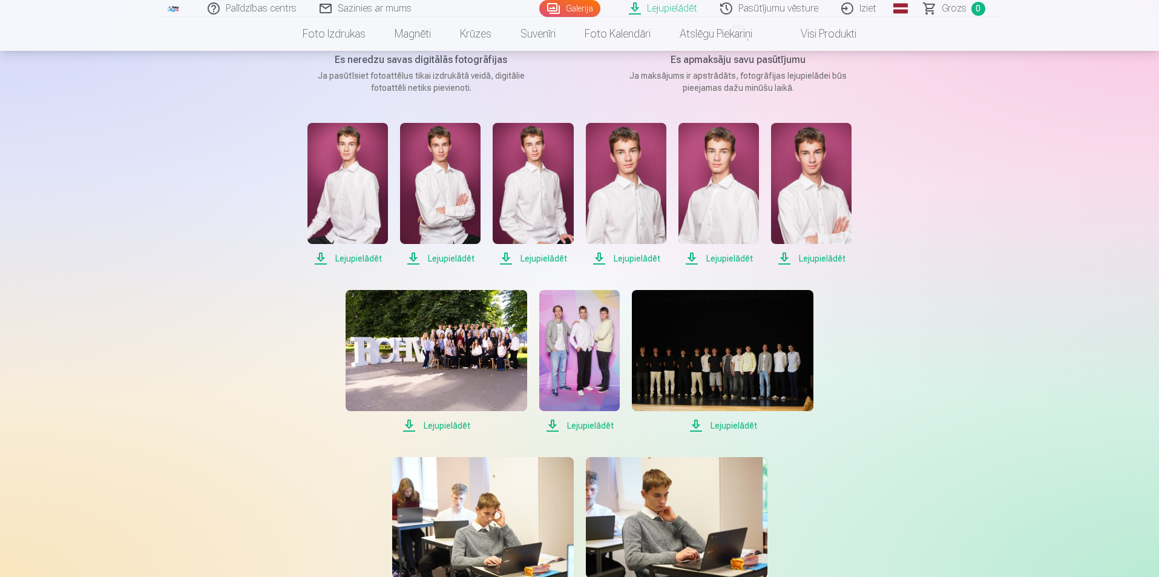
scroll to position [182, 0]
click at [819, 259] on span "Lejupielādēt" at bounding box center [811, 259] width 80 height 15
click at [730, 257] on span "Lejupielādēt" at bounding box center [718, 259] width 80 height 15
click at [639, 256] on span "Lejupielādēt" at bounding box center [626, 259] width 80 height 15
click at [523, 258] on span "Lejupielādēt" at bounding box center [533, 259] width 80 height 15
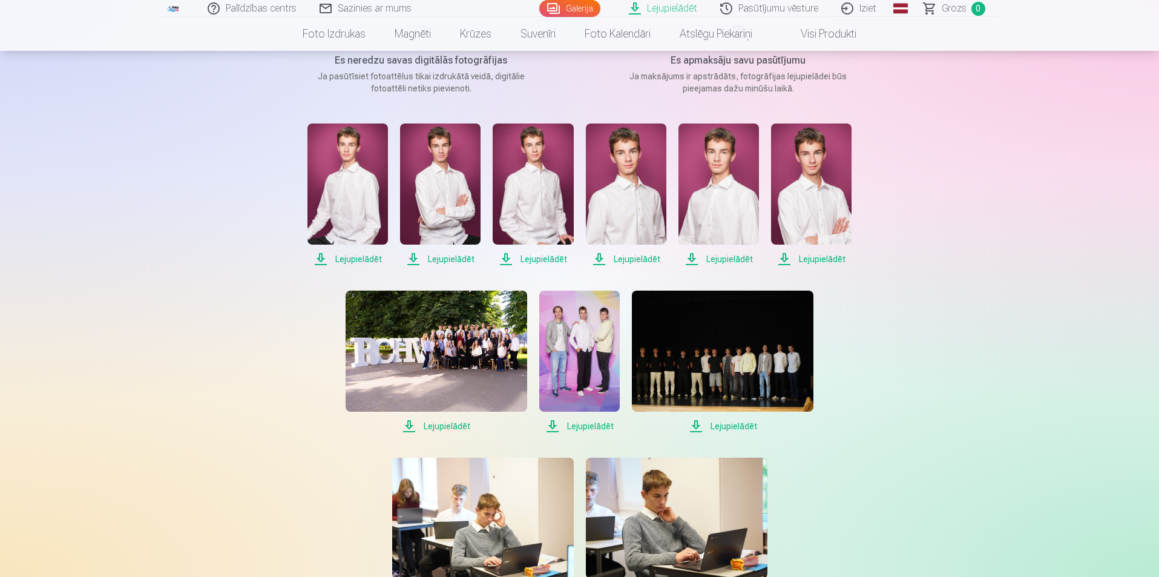
click at [450, 261] on span "Lejupielādēt" at bounding box center [440, 259] width 80 height 15
click at [351, 257] on span "Lejupielādēt" at bounding box center [347, 259] width 80 height 15
